Goal: Task Accomplishment & Management: Use online tool/utility

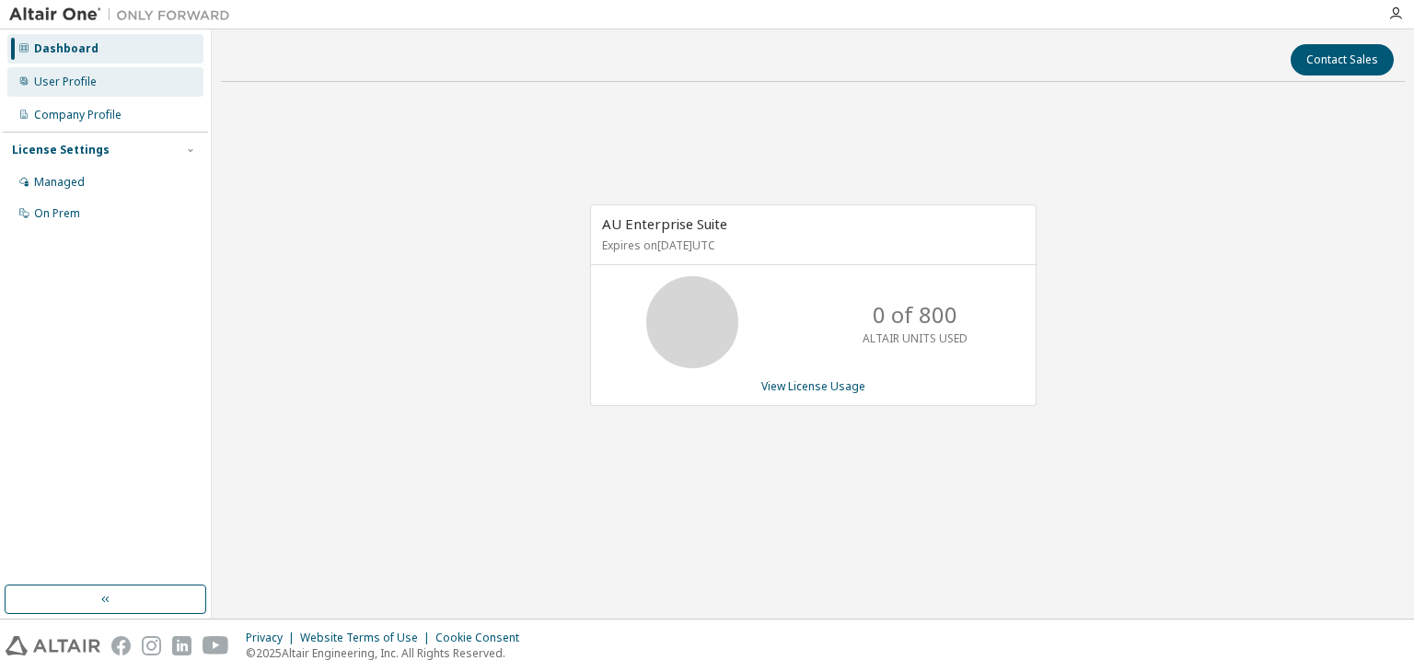
click at [72, 83] on div "User Profile" at bounding box center [65, 82] width 63 height 15
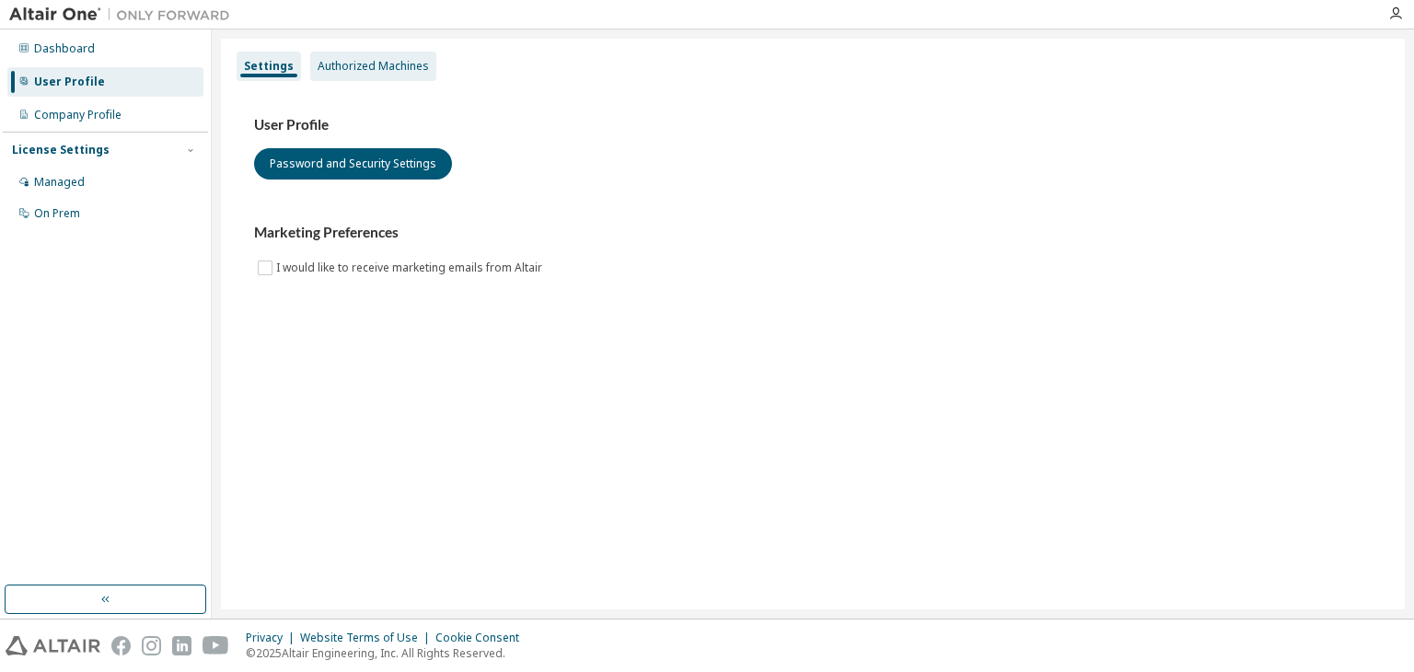
click at [372, 71] on div "Authorized Machines" at bounding box center [373, 66] width 111 height 15
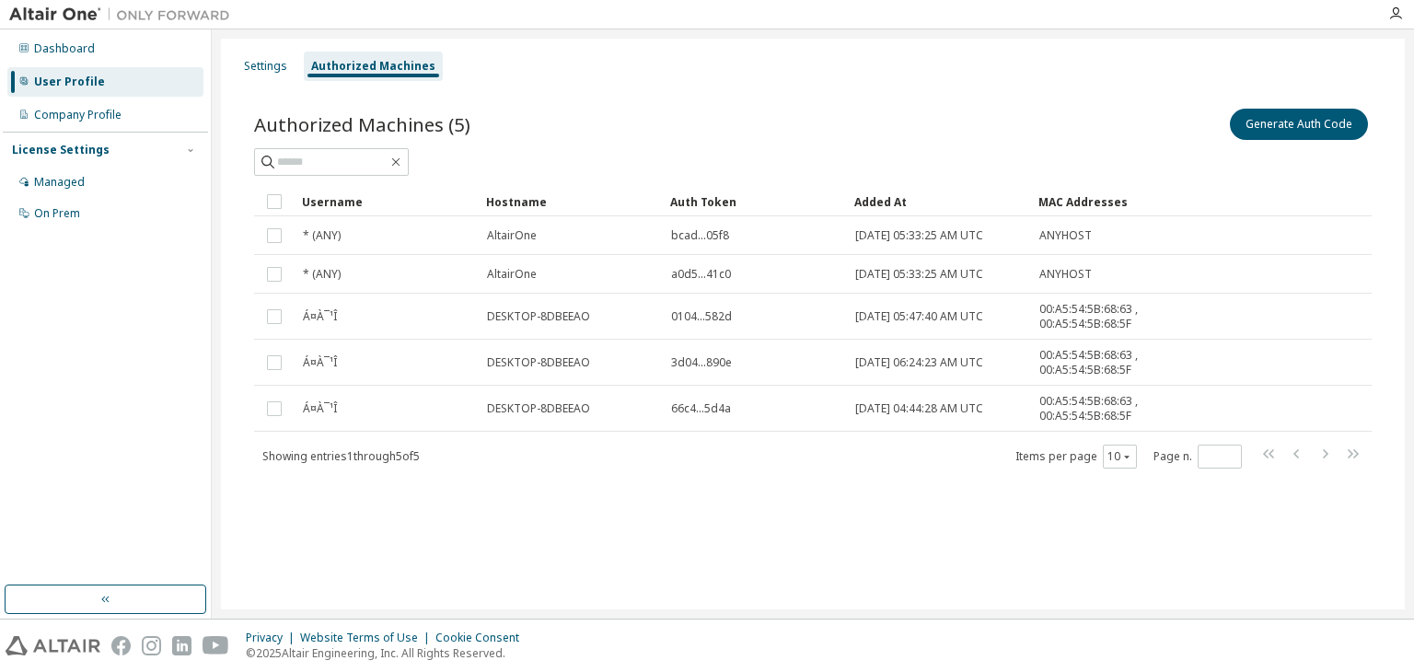
click at [1268, 106] on div "Generate Auth Code" at bounding box center [1092, 124] width 559 height 39
click at [1265, 116] on button "Generate Auth Code" at bounding box center [1299, 124] width 138 height 31
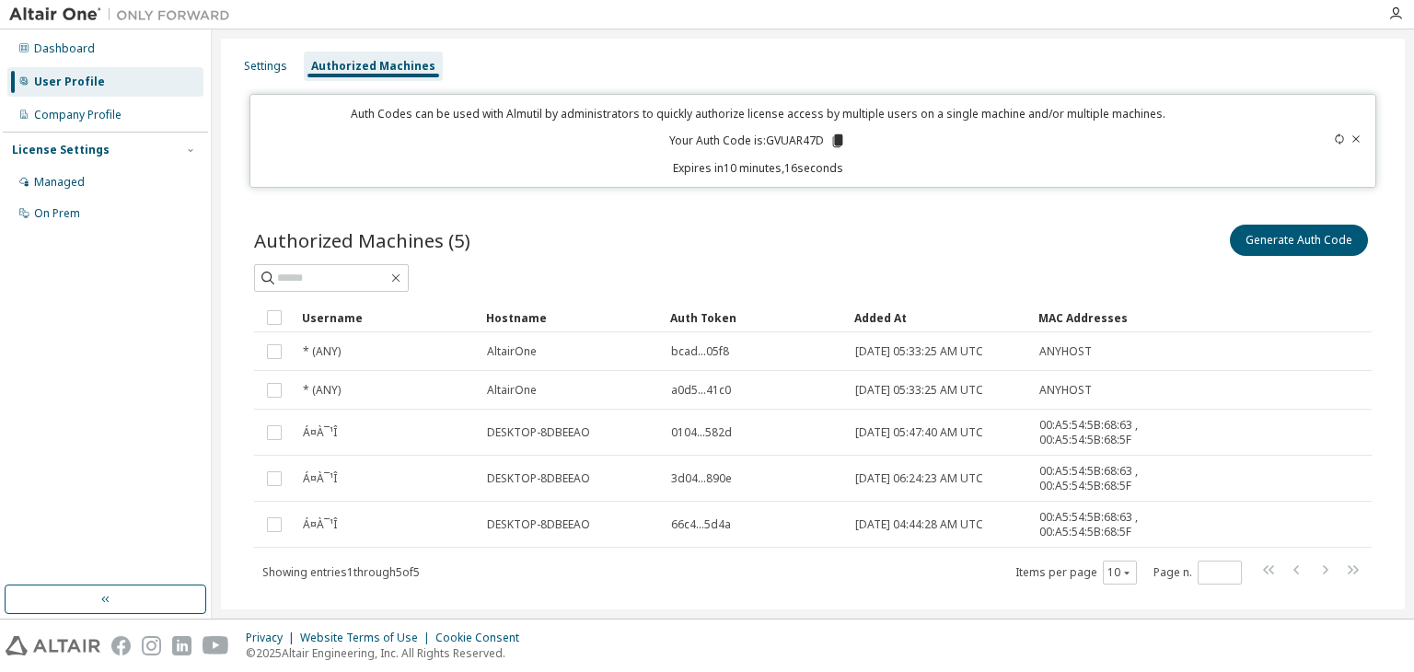
click at [1167, 630] on div "Privacy Website Terms of Use Cookie Consent © 2025 Altair Engineering, Inc. All…" at bounding box center [707, 645] width 1414 height 52
